Goal: Transaction & Acquisition: Download file/media

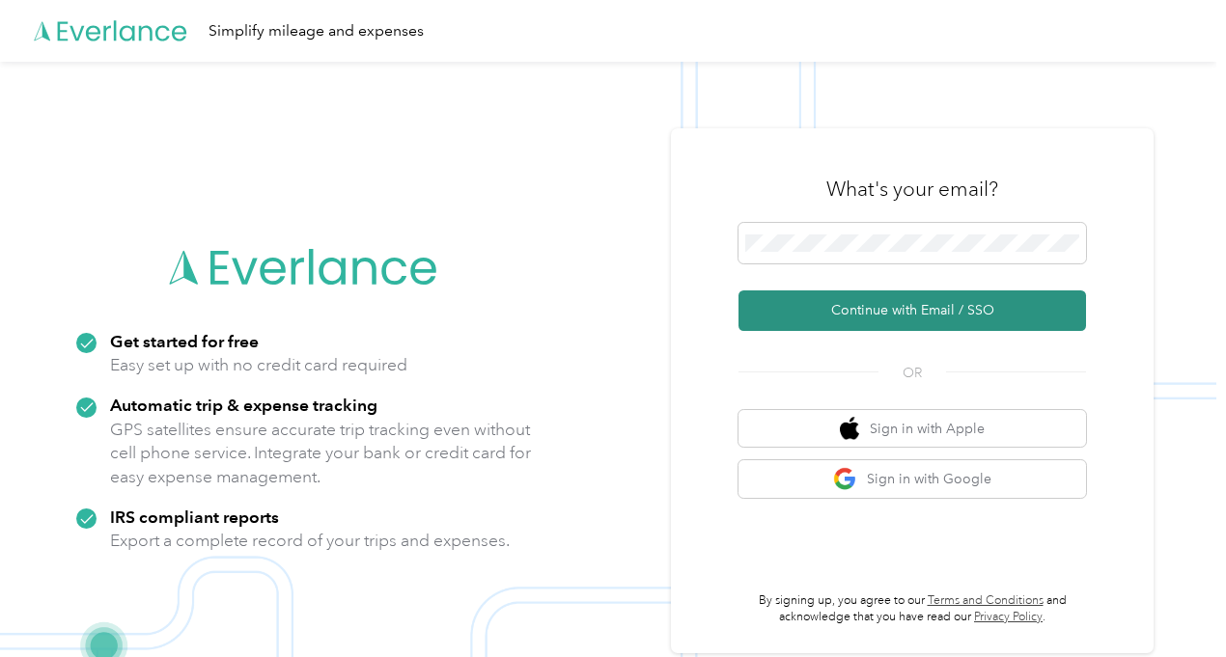
click at [861, 315] on button "Continue with Email / SSO" at bounding box center [911, 310] width 347 height 41
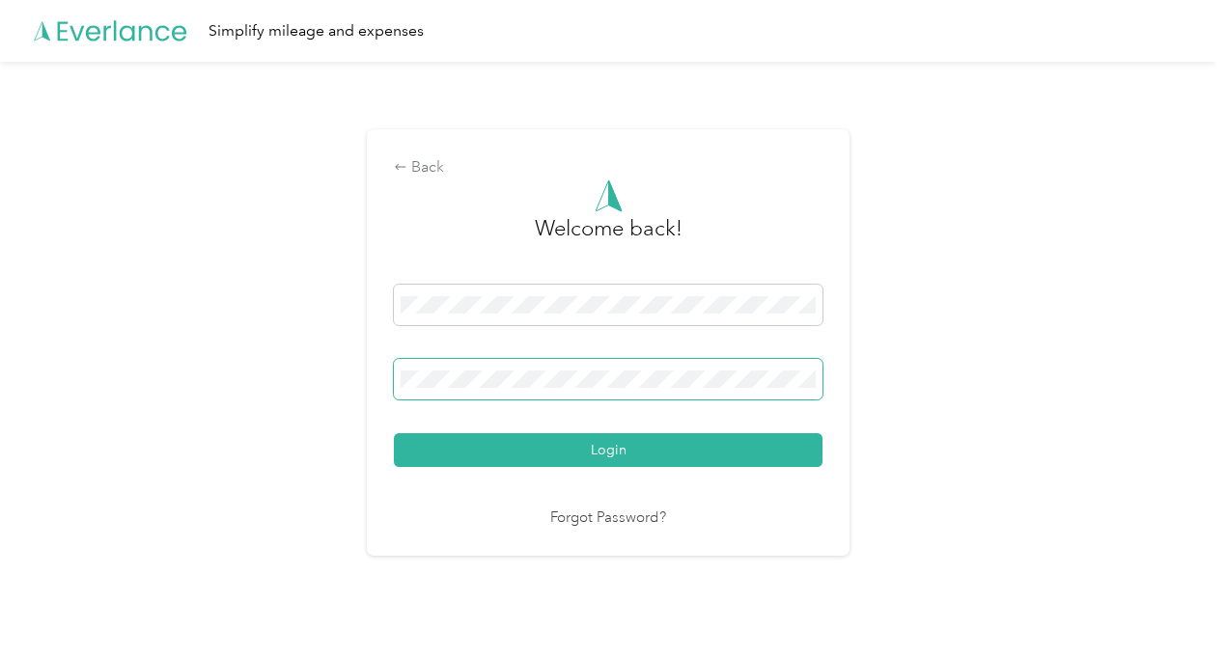
click at [501, 389] on span at bounding box center [608, 379] width 428 height 41
click at [710, 441] on button "Login" at bounding box center [608, 450] width 428 height 34
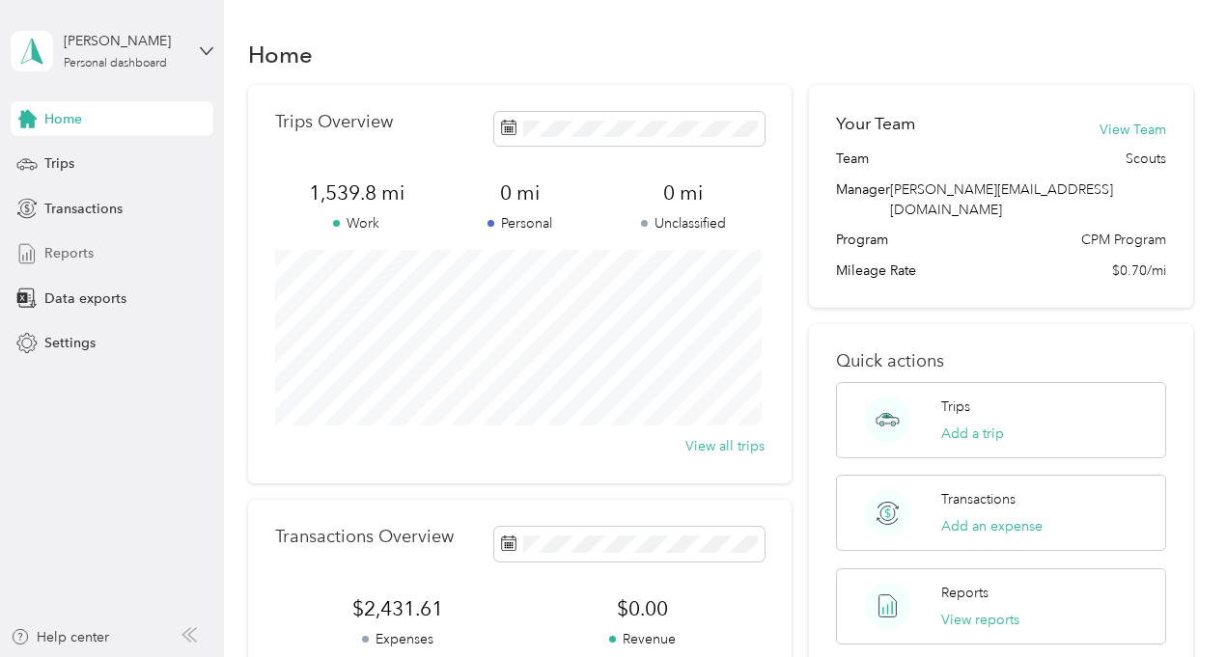
click at [92, 248] on div "Reports" at bounding box center [112, 253] width 203 height 35
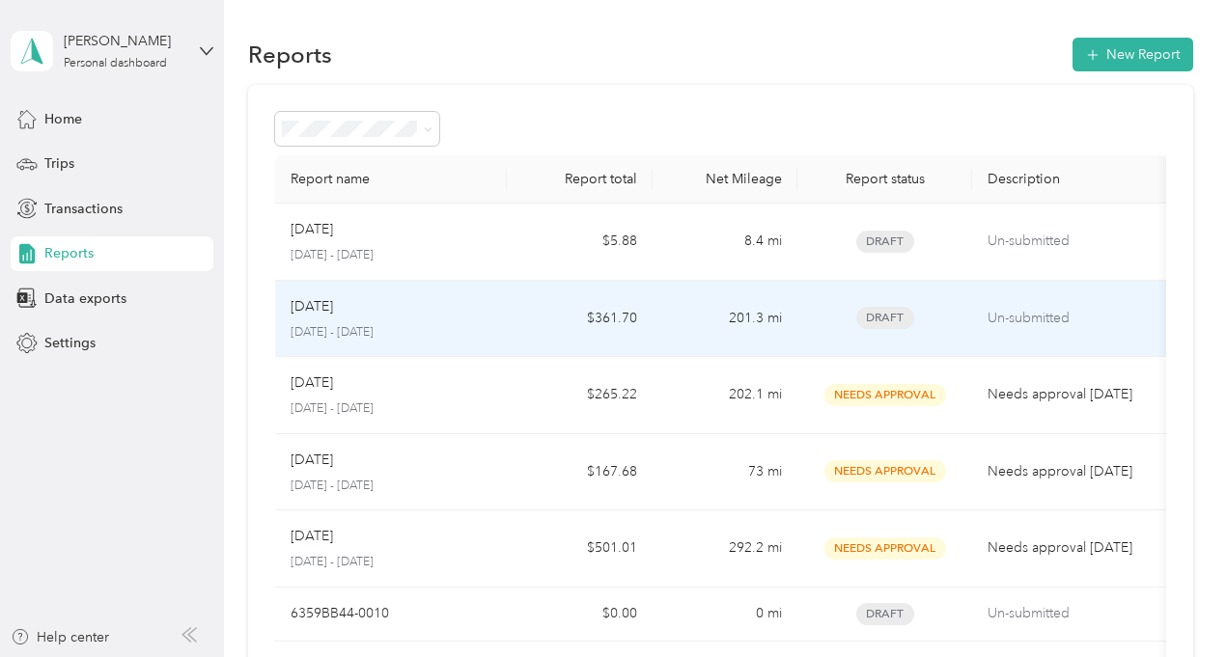
click at [350, 298] on div "[DATE]" at bounding box center [391, 306] width 202 height 21
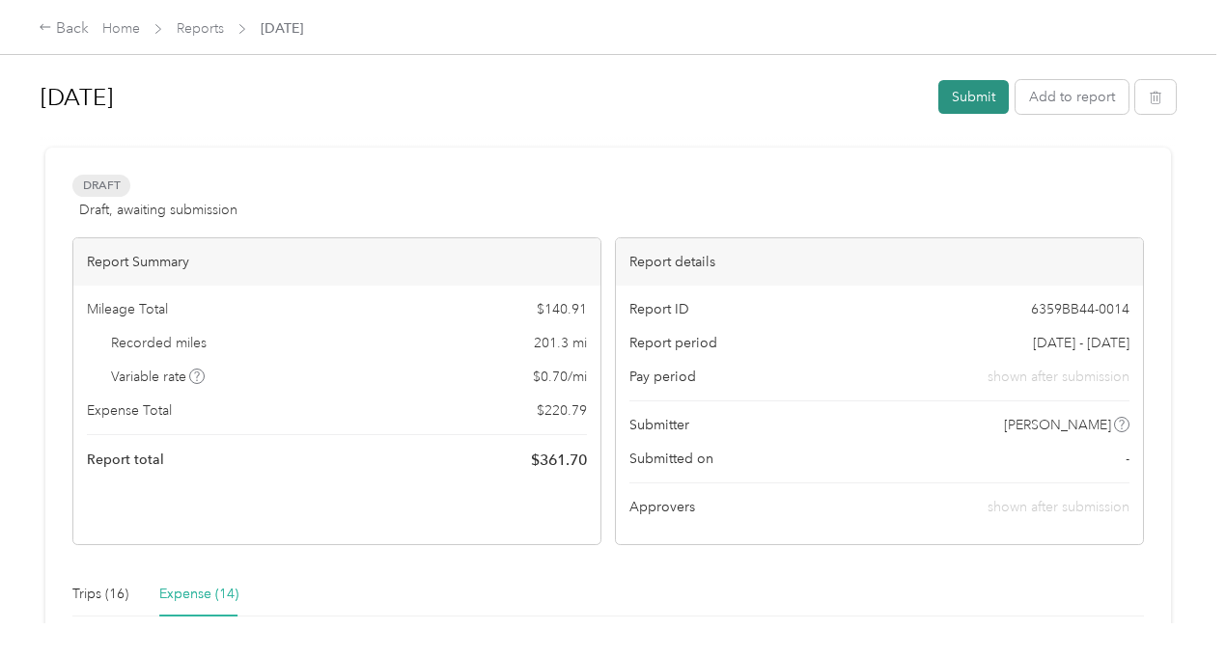
click at [975, 102] on button "Submit" at bounding box center [973, 97] width 70 height 34
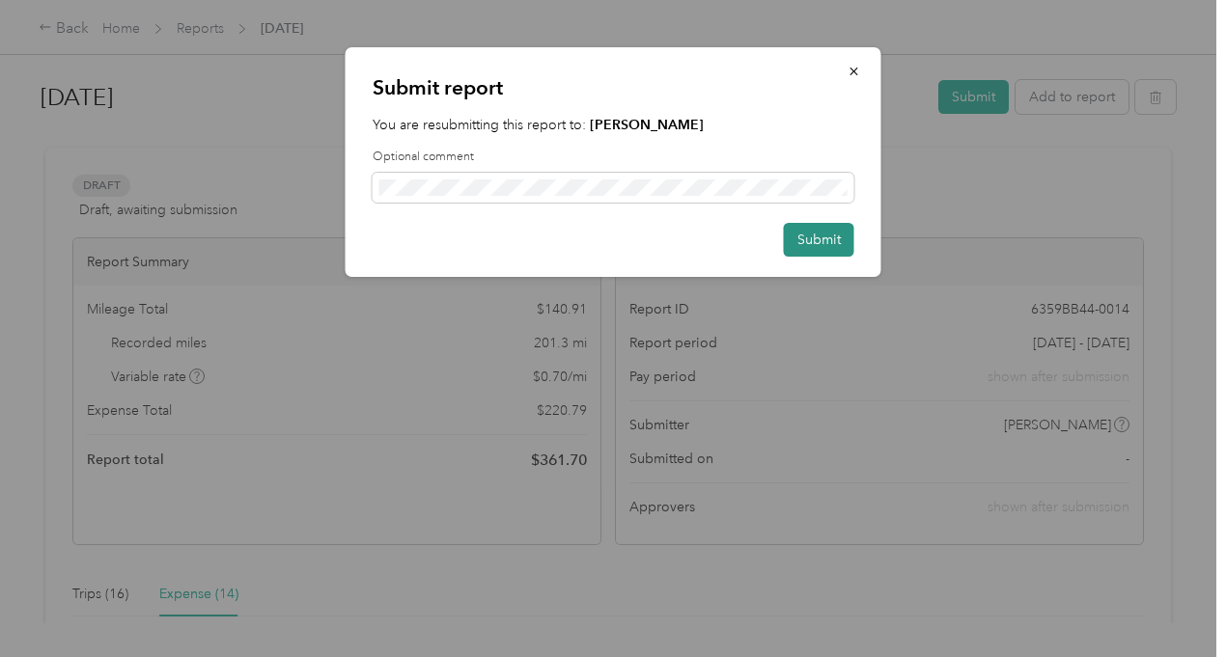
click at [828, 233] on button "Submit" at bounding box center [819, 240] width 70 height 34
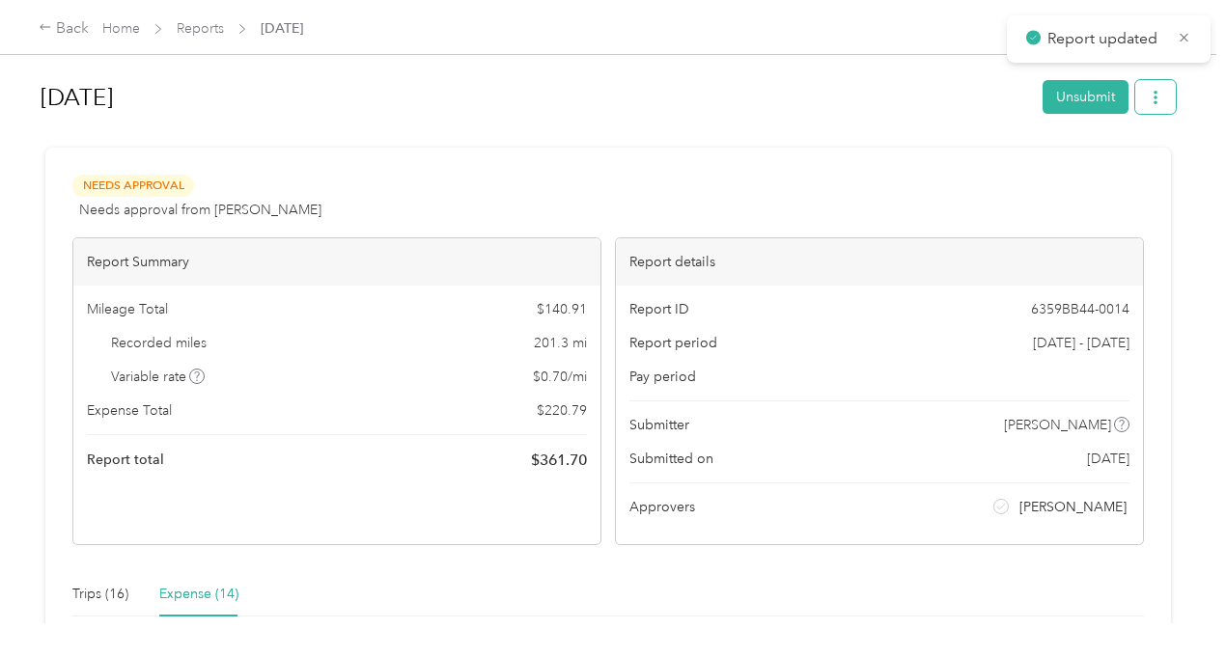
click at [1138, 101] on button "button" at bounding box center [1155, 97] width 41 height 34
click at [1096, 166] on span "Download" at bounding box center [1095, 167] width 64 height 20
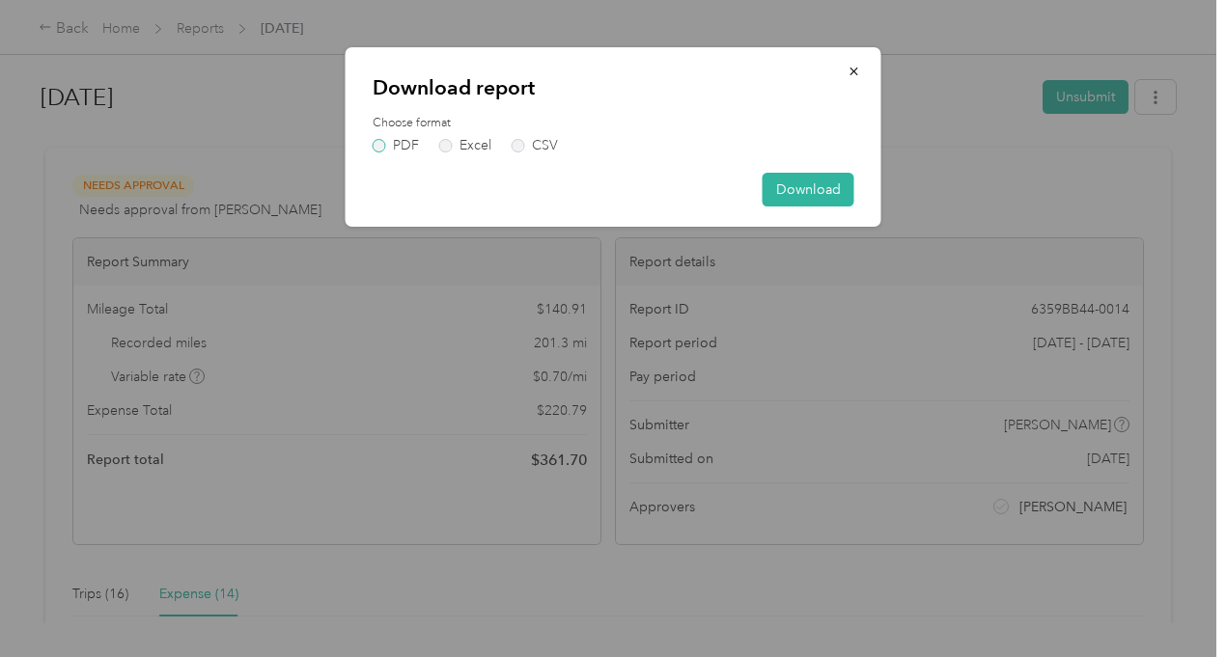
click at [386, 146] on label "PDF" at bounding box center [395, 146] width 46 height 14
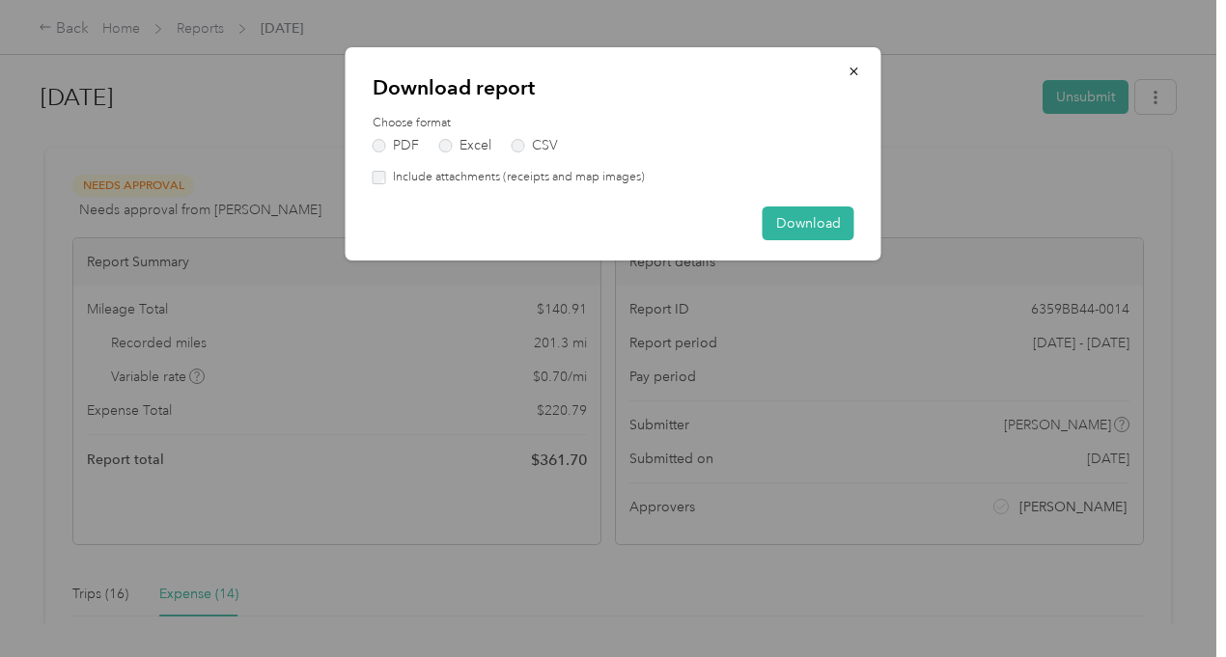
click at [388, 177] on label "Include attachments (receipts and map images)" at bounding box center [515, 177] width 259 height 17
click at [828, 215] on button "Download" at bounding box center [808, 224] width 92 height 34
